Goal: Information Seeking & Learning: Learn about a topic

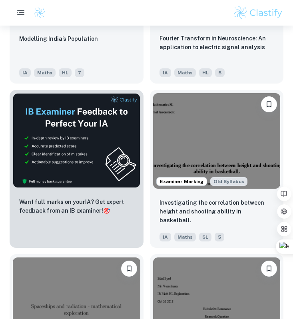
scroll to position [402, 0]
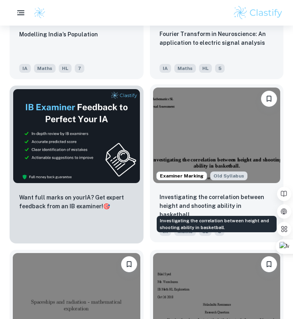
click at [185, 209] on p "Investigating the correlation between height and shooting ability in basketball." at bounding box center [217, 206] width 115 height 26
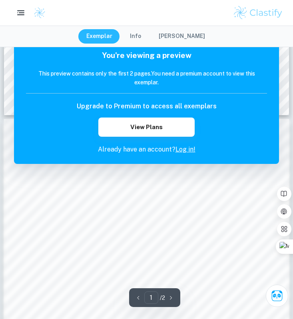
scroll to position [344, 0]
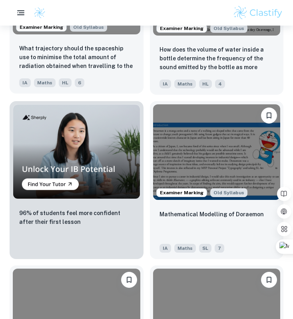
scroll to position [722, 0]
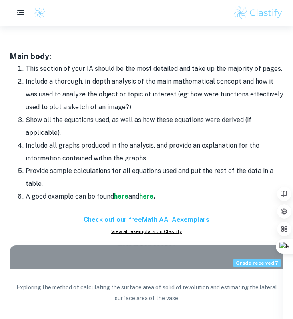
scroll to position [775, 0]
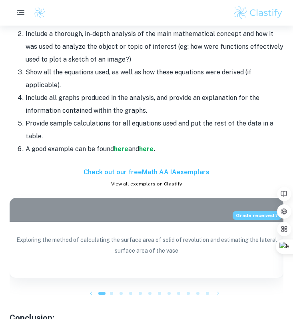
click at [112, 295] on span at bounding box center [111, 293] width 3 height 3
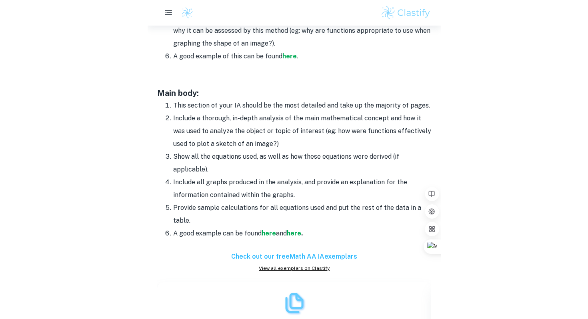
scroll to position [642, 0]
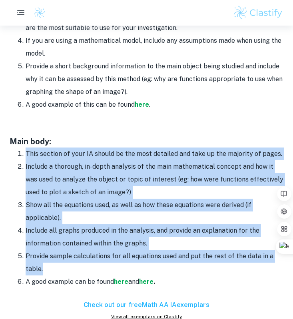
drag, startPoint x: 57, startPoint y: 271, endPoint x: 9, endPoint y: 158, distance: 122.9
click at [10, 158] on ol "This section of your IA should be the most detailed and take up the majority of…" at bounding box center [147, 218] width 274 height 141
copy ol "This section of your IA should be the most detailed and take up the majority of…"
